Goal: Information Seeking & Learning: Learn about a topic

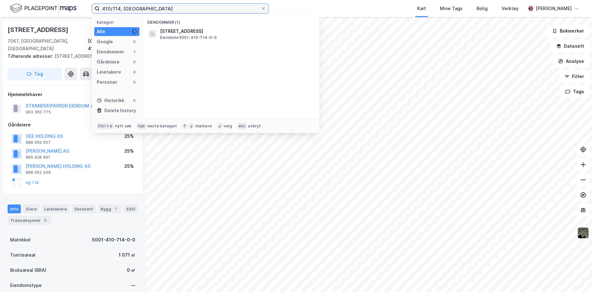
click at [119, 6] on input "410/714, [GEOGRAPHIC_DATA]" at bounding box center [180, 8] width 161 height 9
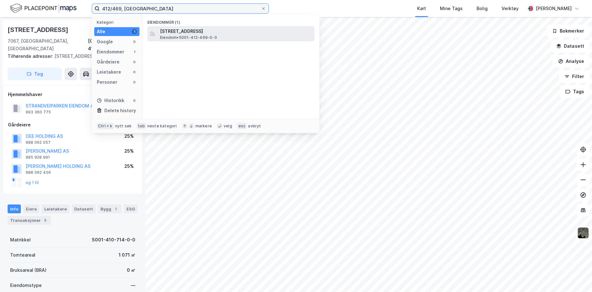
type input "412/469, [GEOGRAPHIC_DATA]"
click at [183, 37] on span "Eiendom • 5001-412-469-0-0" at bounding box center [188, 37] width 57 height 5
